Goal: Check status: Check status

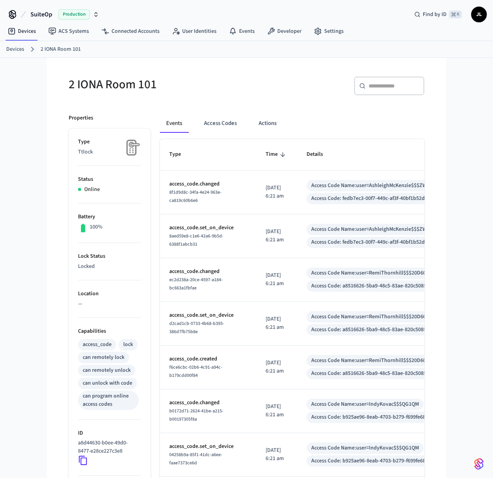
scroll to position [1648, 0]
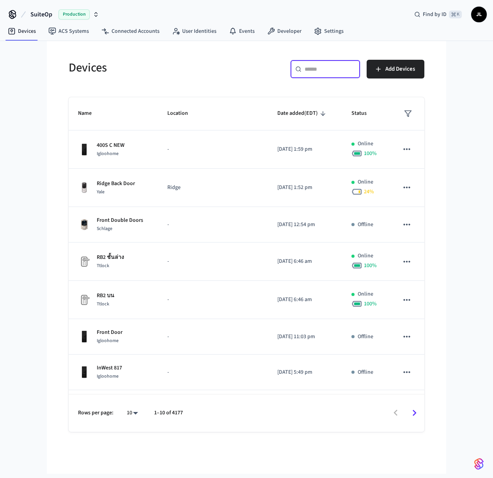
click at [313, 70] on input "text" at bounding box center [330, 69] width 51 height 8
paste input "**********"
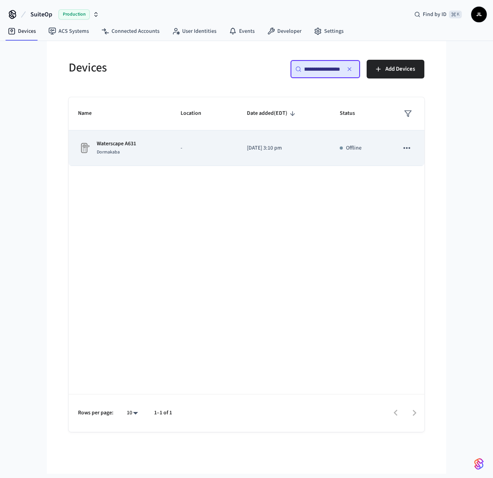
type input "**********"
click at [140, 149] on div "Waterscape A631 Dormakaba" at bounding box center [120, 148] width 84 height 16
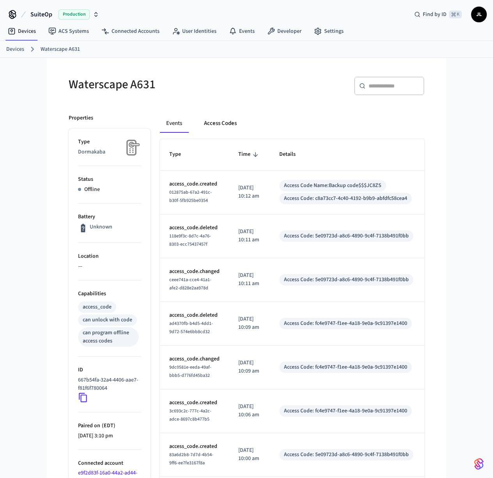
click at [228, 120] on button "Access Codes" at bounding box center [220, 123] width 45 height 19
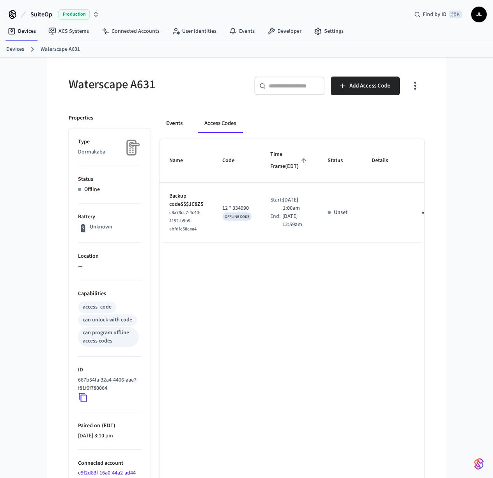
click at [172, 121] on button "Events" at bounding box center [174, 123] width 29 height 19
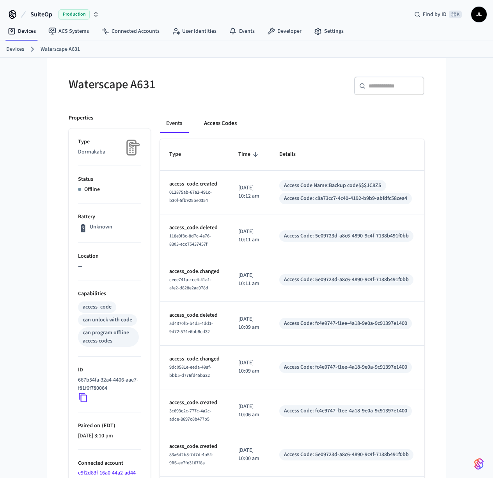
click at [217, 123] on button "Access Codes" at bounding box center [220, 123] width 45 height 19
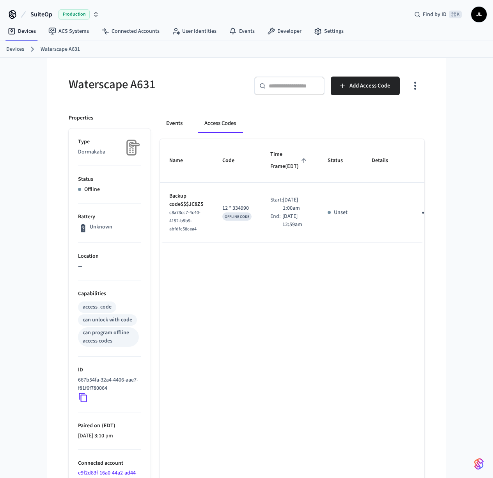
click at [169, 123] on button "Events" at bounding box center [174, 123] width 29 height 19
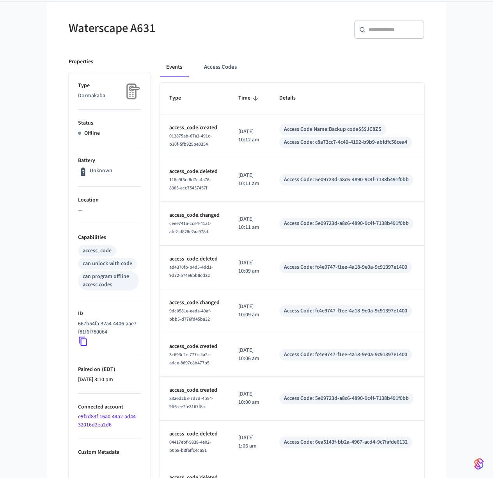
scroll to position [166, 0]
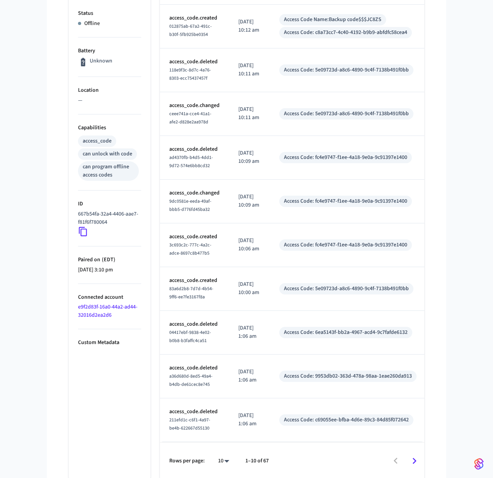
click at [226, 461] on body "SuiteOp Production Find by ID ⌘ K JL Devices ACS Systems Connected Accounts Use…" at bounding box center [246, 157] width 493 height 646
click at [226, 455] on li "100" at bounding box center [220, 455] width 21 height 21
type input "***"
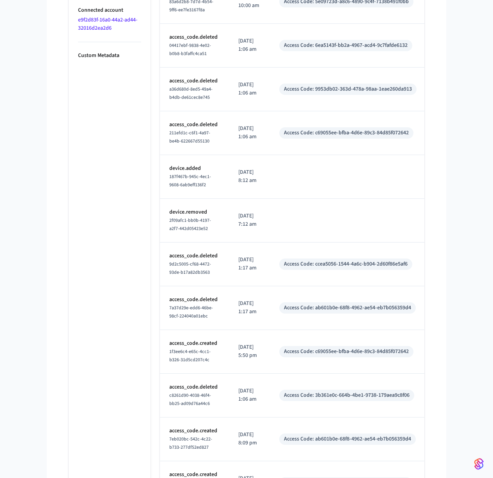
scroll to position [0, 0]
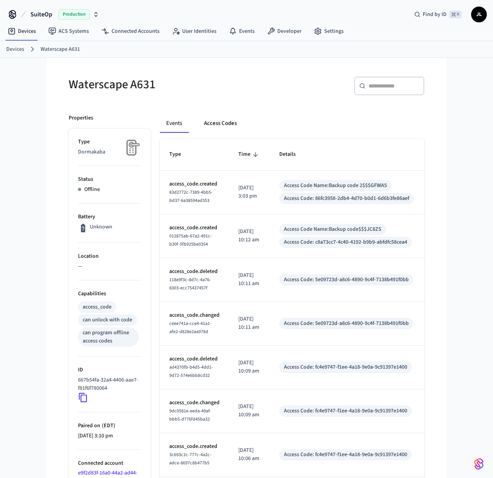
click at [217, 126] on button "Access Codes" at bounding box center [220, 123] width 45 height 19
click at [215, 120] on button "Access Codes" at bounding box center [220, 123] width 45 height 19
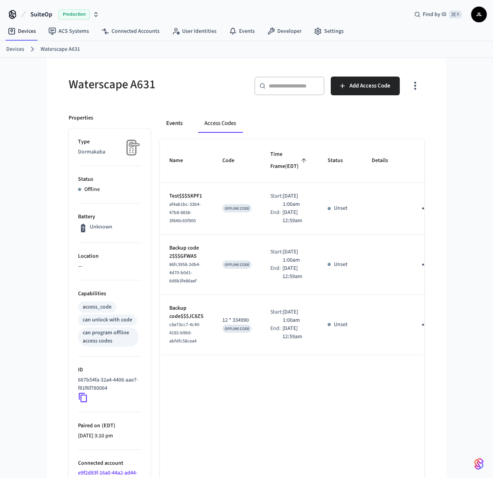
click at [174, 123] on button "Events" at bounding box center [174, 123] width 29 height 19
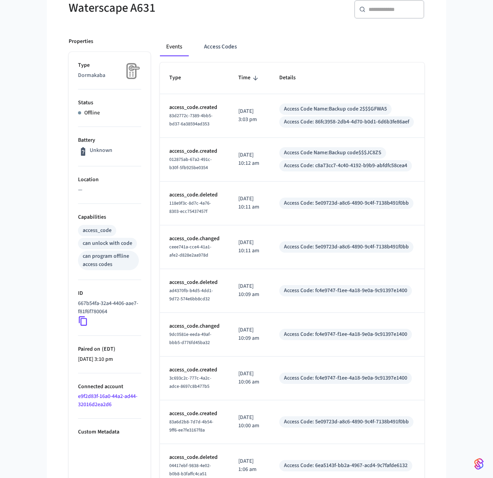
scroll to position [78, 0]
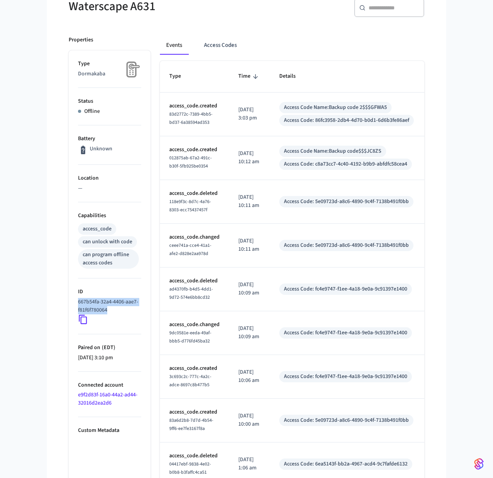
drag, startPoint x: 121, startPoint y: 307, endPoint x: 71, endPoint y: 301, distance: 50.7
click at [71, 301] on ul "Type Dormakaba Status Offline Battery Unknown Location — Capabilities access_co…" at bounding box center [110, 308] width 82 height 517
copy p "667b54fa-32a4-4406-aae7-f81f6f780064"
click at [229, 45] on button "Access Codes" at bounding box center [220, 45] width 45 height 19
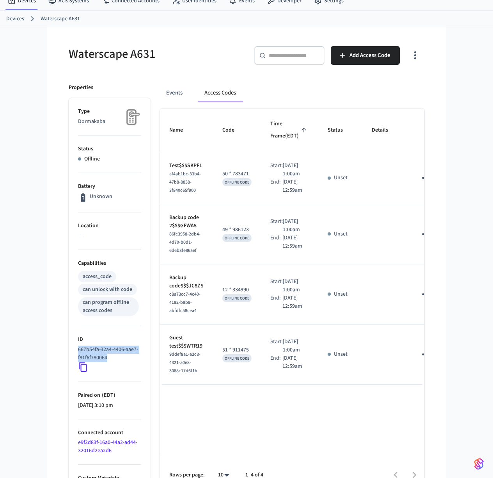
scroll to position [44, 0]
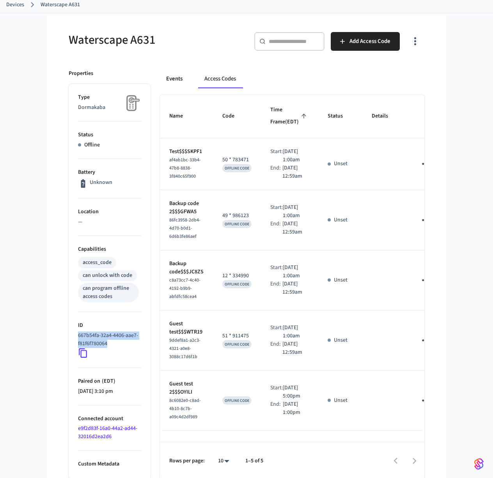
click at [171, 77] on button "Events" at bounding box center [174, 78] width 29 height 19
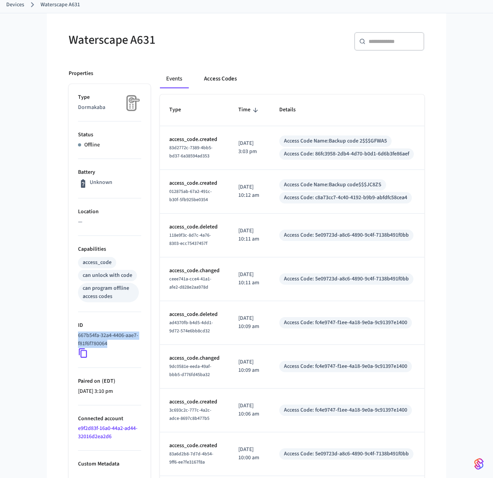
click at [224, 78] on button "Access Codes" at bounding box center [220, 78] width 45 height 19
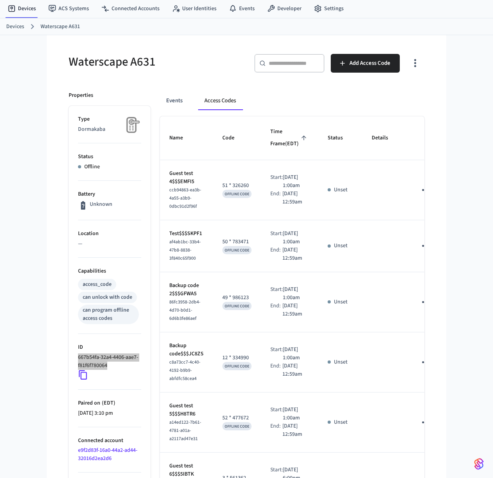
scroll to position [0, 0]
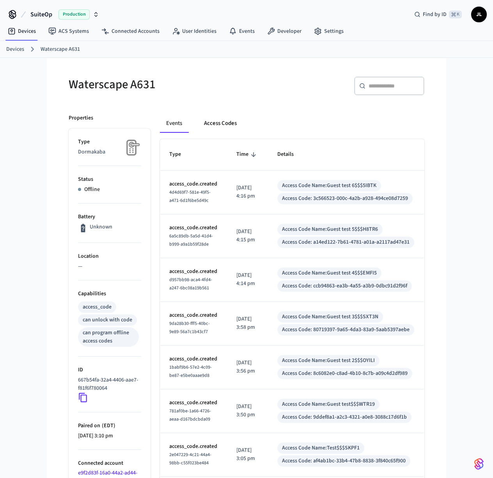
click at [226, 123] on button "Access Codes" at bounding box center [220, 123] width 45 height 19
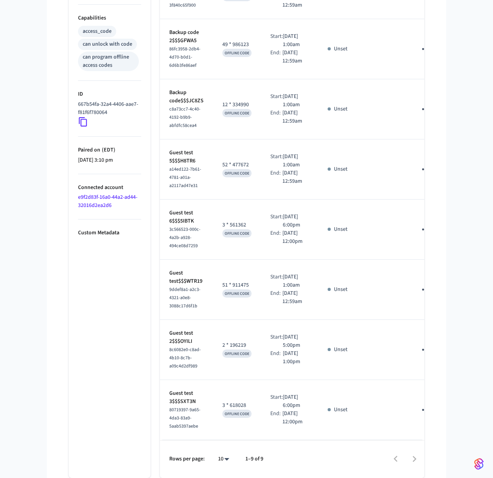
scroll to position [349, 0]
